Goal: Information Seeking & Learning: Learn about a topic

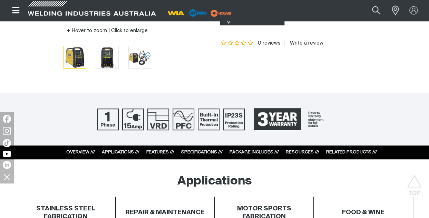
scroll to position [276, 0]
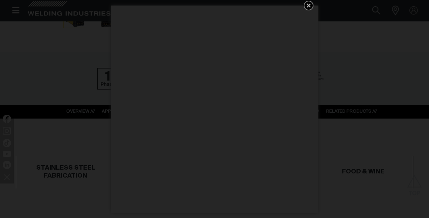
drag, startPoint x: 311, startPoint y: 4, endPoint x: 312, endPoint y: 9, distance: 4.9
click at [311, 4] on icon "Get 5 WIA Welding Guides Free!" at bounding box center [309, 5] width 8 height 8
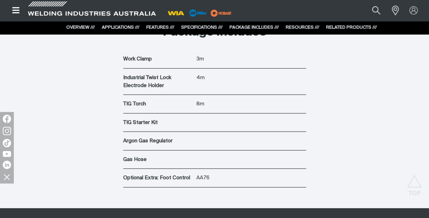
scroll to position [2072, 0]
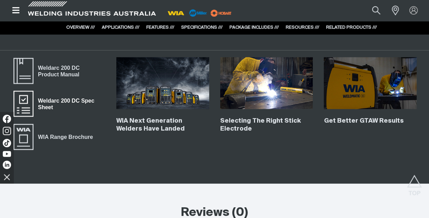
click at [44, 101] on span "Weldarc 200 DC Spec Sheet" at bounding box center [70, 104] width 72 height 16
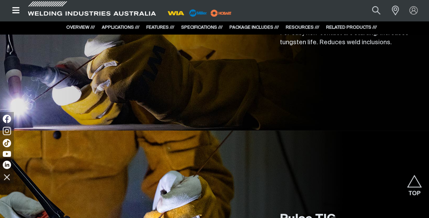
scroll to position [1105, 0]
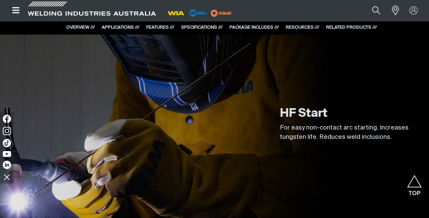
drag, startPoint x: 17, startPoint y: 10, endPoint x: 19, endPoint y: 14, distance: 4.0
click at [17, 10] on icon "Open top menu" at bounding box center [15, 10] width 7 height 6
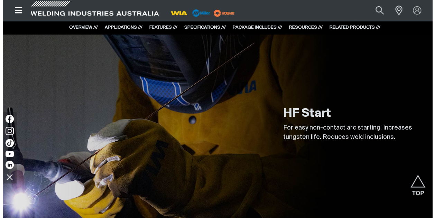
scroll to position [1108, 0]
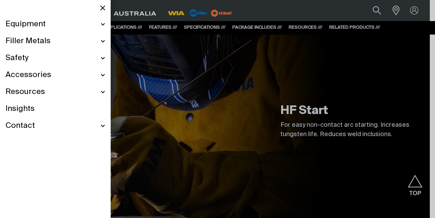
click at [33, 26] on span "Equipment" at bounding box center [26, 24] width 40 height 10
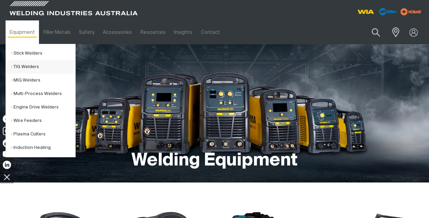
click at [22, 71] on link "TIG Welders" at bounding box center [43, 66] width 64 height 13
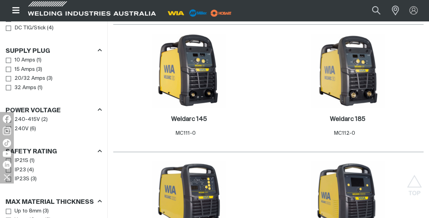
scroll to position [276, 0]
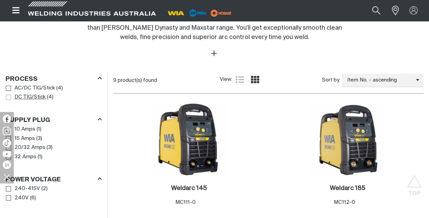
click at [9, 98] on span "Process" at bounding box center [8, 97] width 5 height 5
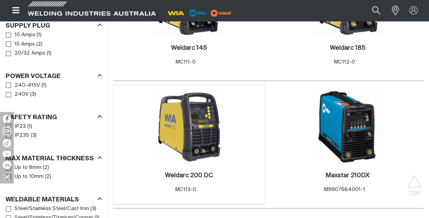
scroll to position [414, 0]
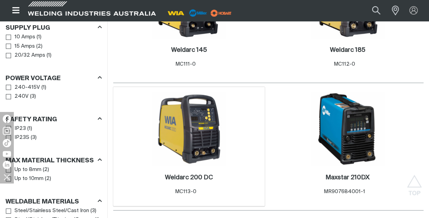
click at [201, 123] on img at bounding box center [189, 129] width 74 height 74
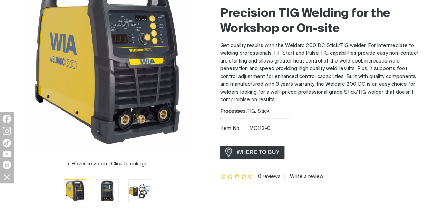
scroll to position [104, 0]
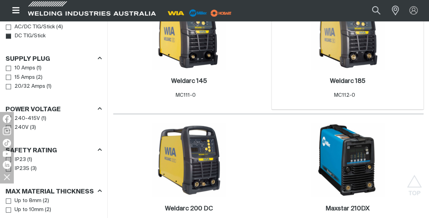
scroll to position [345, 0]
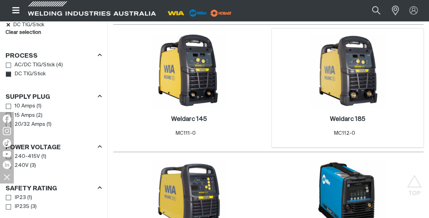
click at [349, 84] on img at bounding box center [348, 71] width 74 height 74
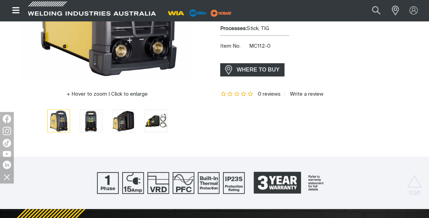
scroll to position [173, 0]
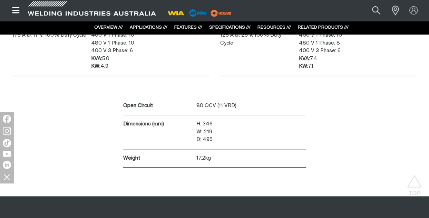
scroll to position [1692, 0]
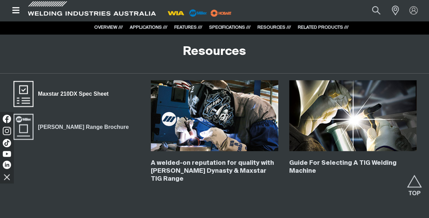
click at [100, 94] on span "Maxstar 210DX Spec Sheet" at bounding box center [73, 93] width 79 height 9
